Goal: Check status: Check status

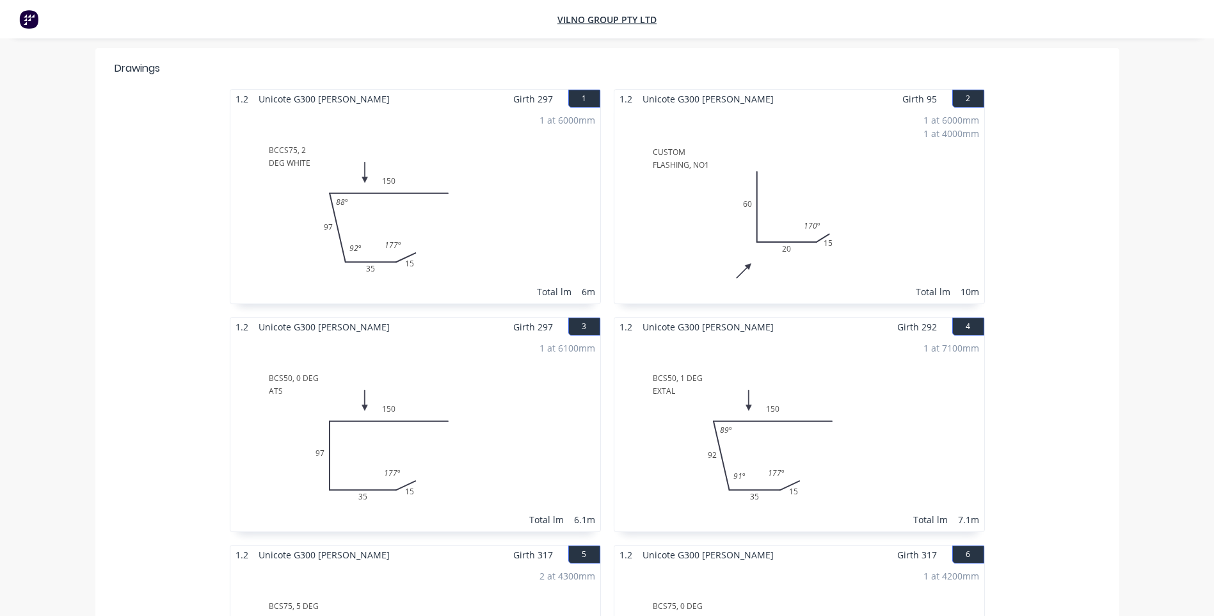
scroll to position [177, 0]
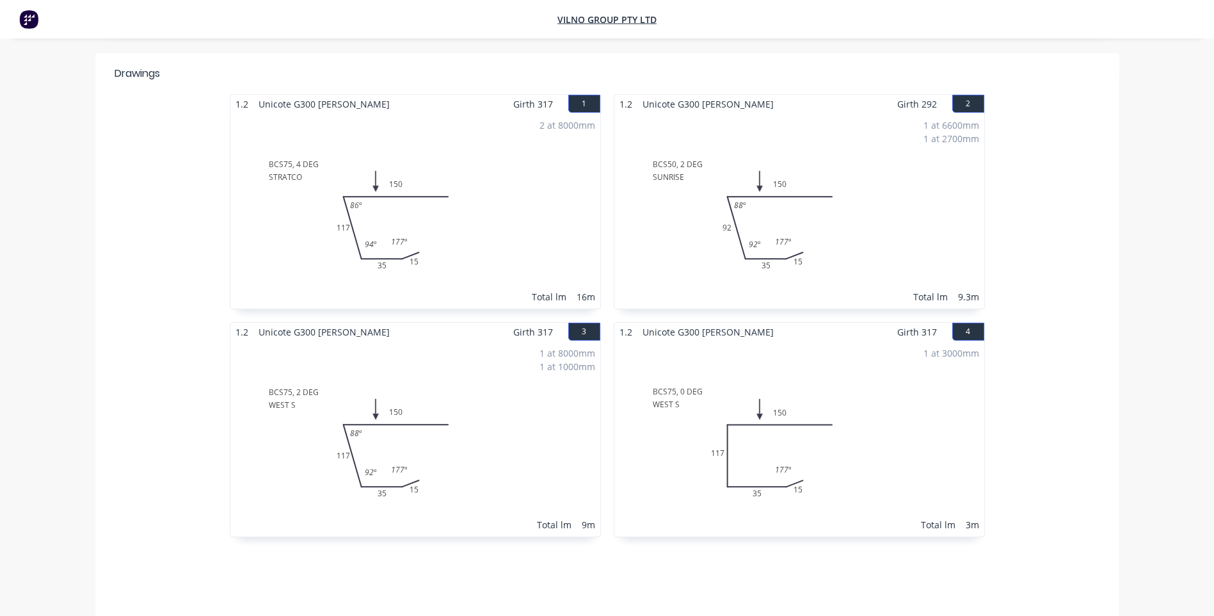
scroll to position [256, 0]
